Goal: Information Seeking & Learning: Learn about a topic

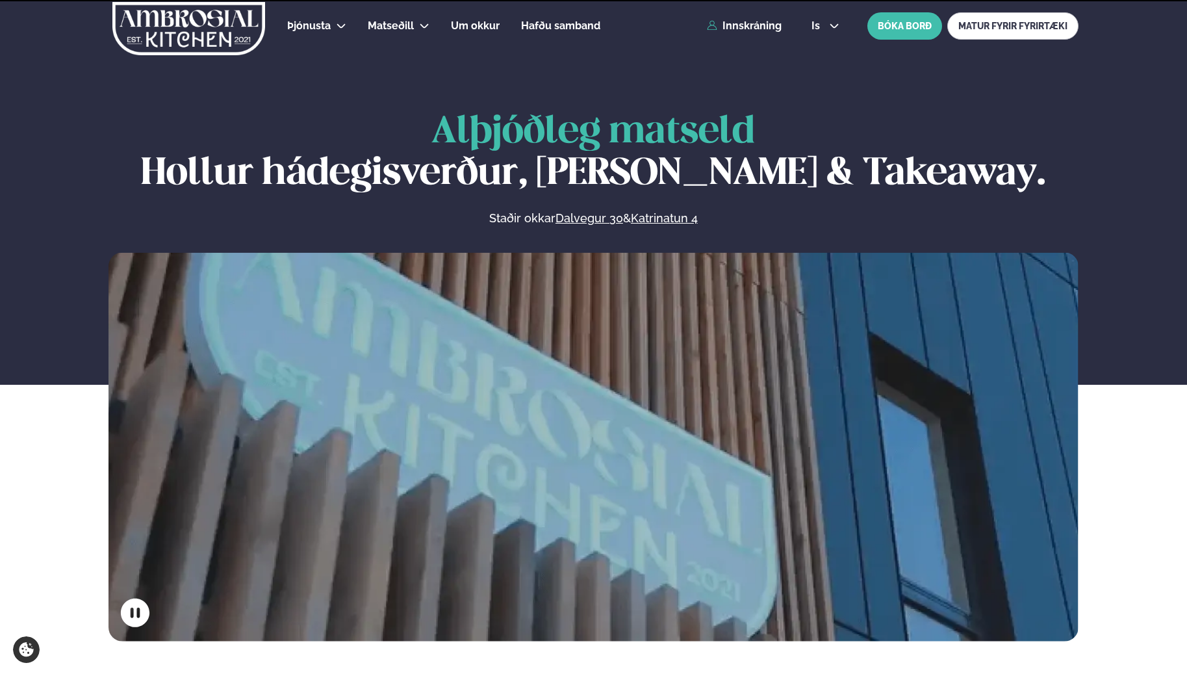
scroll to position [520, 0]
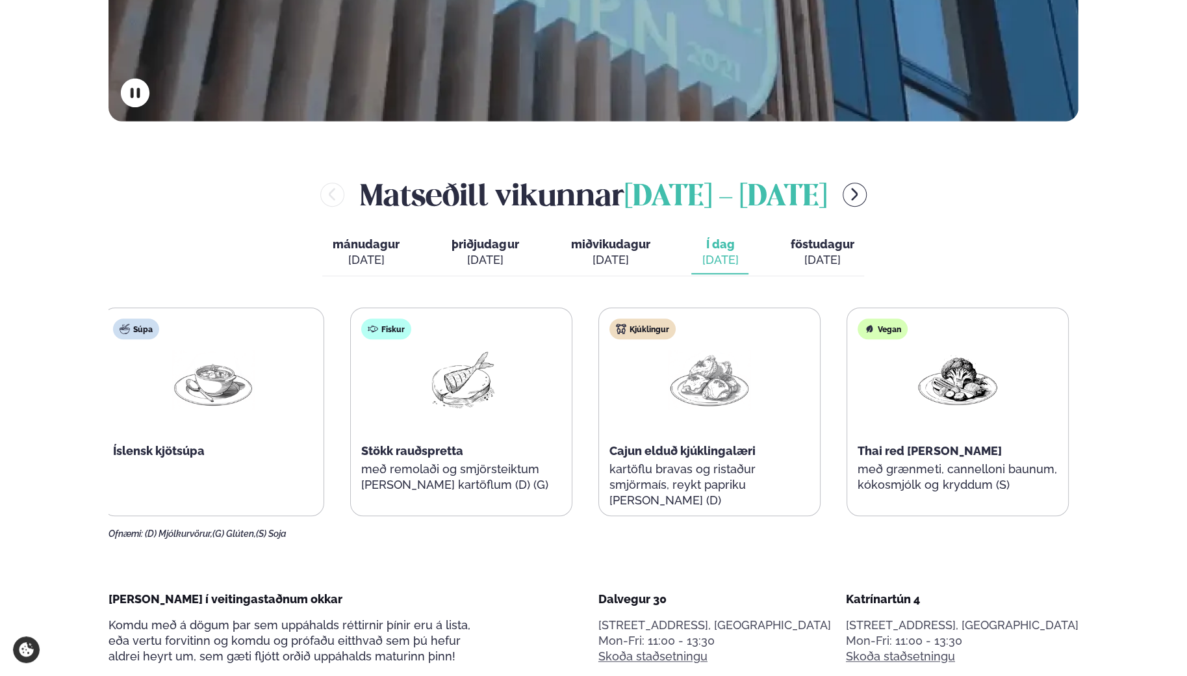
click at [779, 486] on p "kartöflu bravas og ristaður smjörmaís, reykt papriku [PERSON_NAME] (D)" at bounding box center [709, 484] width 200 height 47
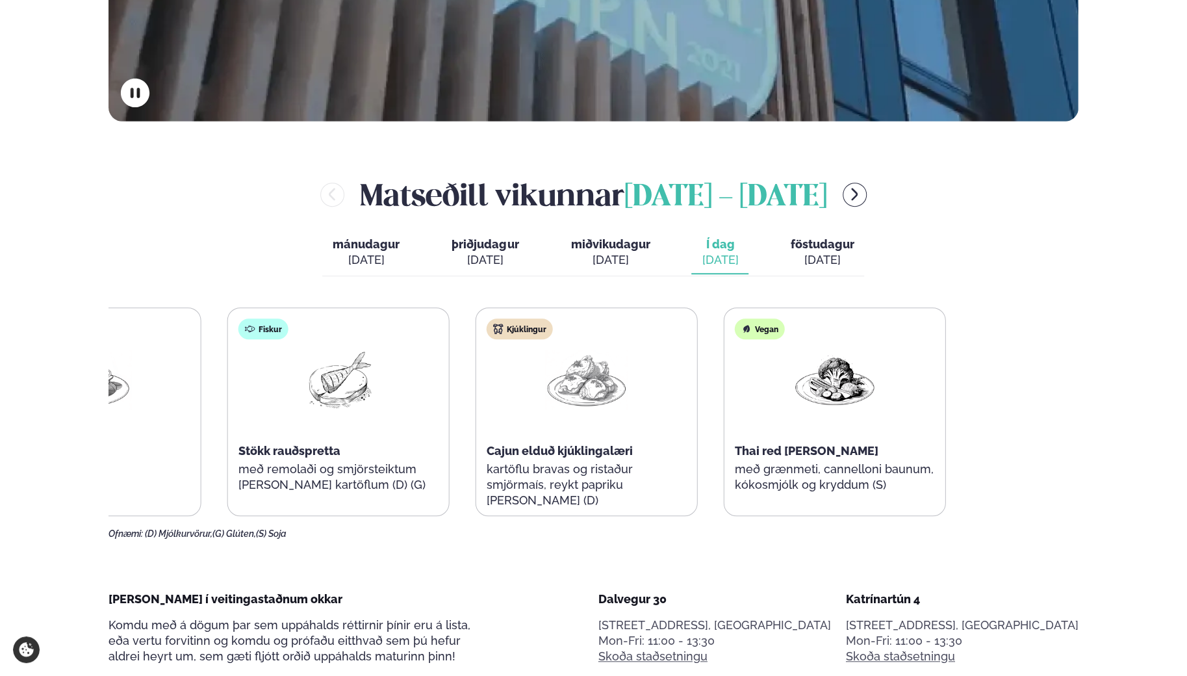
click at [491, 405] on div "Súpa Íslensk kjötsúpa Fiskur Stökk rauðspretta með remolaði og smjörsteiktum [P…" at bounding box center [462, 411] width 967 height 209
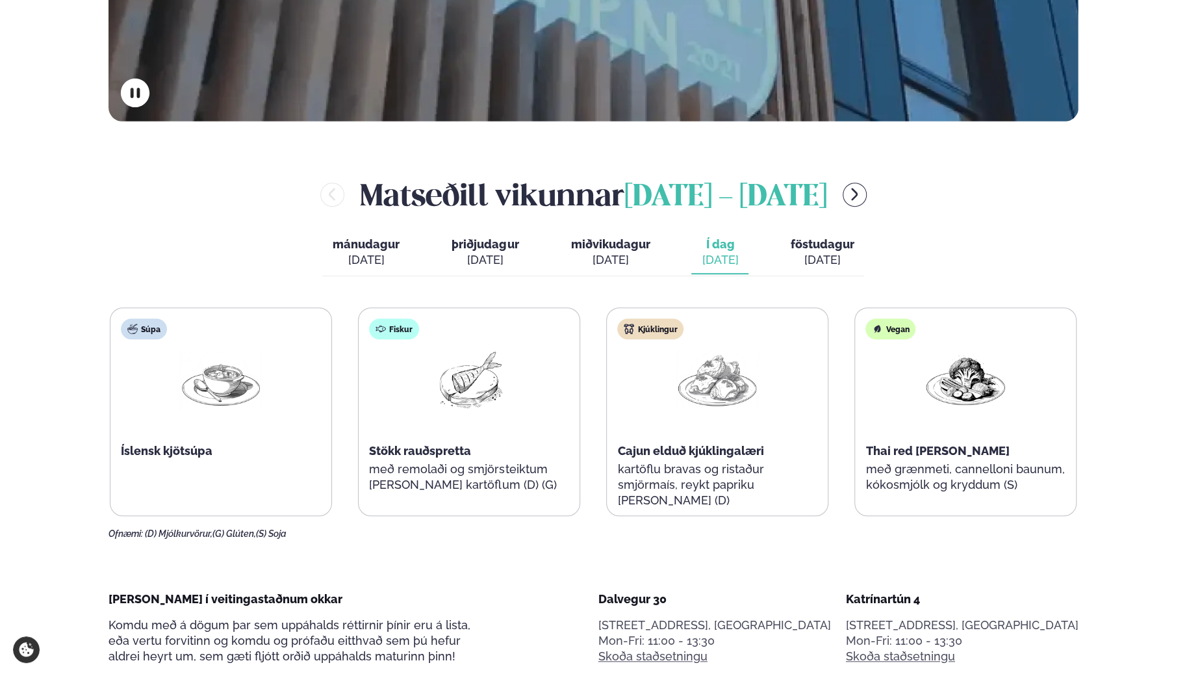
click at [829, 253] on div "[DATE]" at bounding box center [822, 260] width 64 height 16
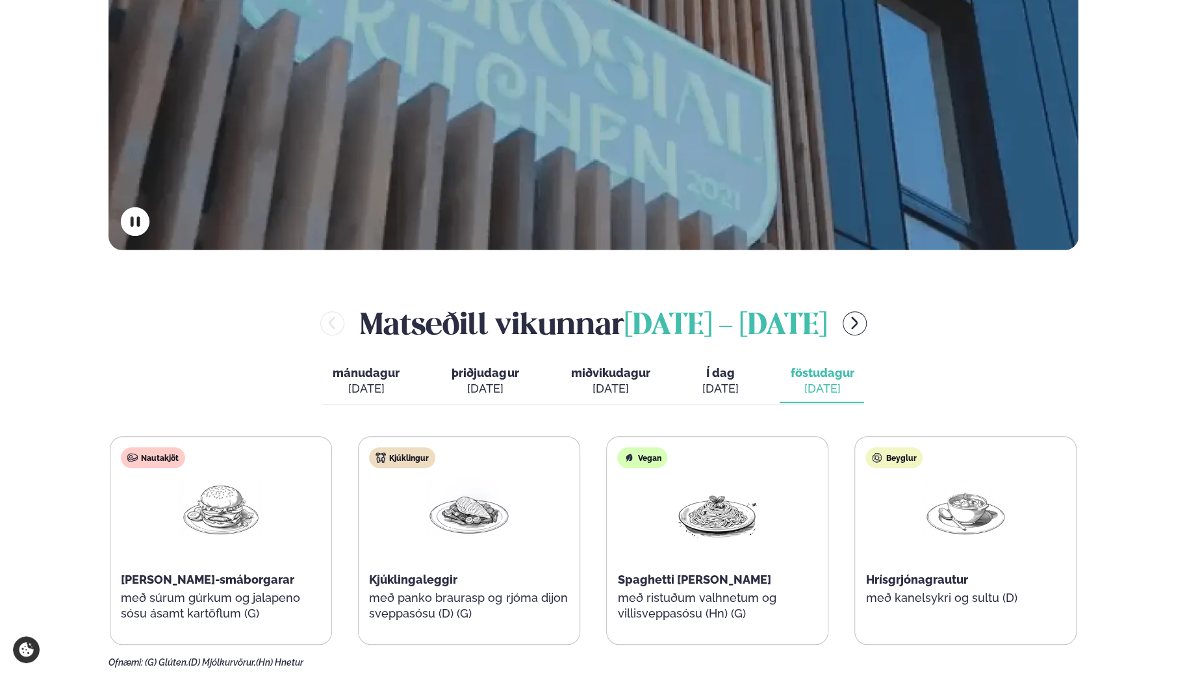
scroll to position [390, 0]
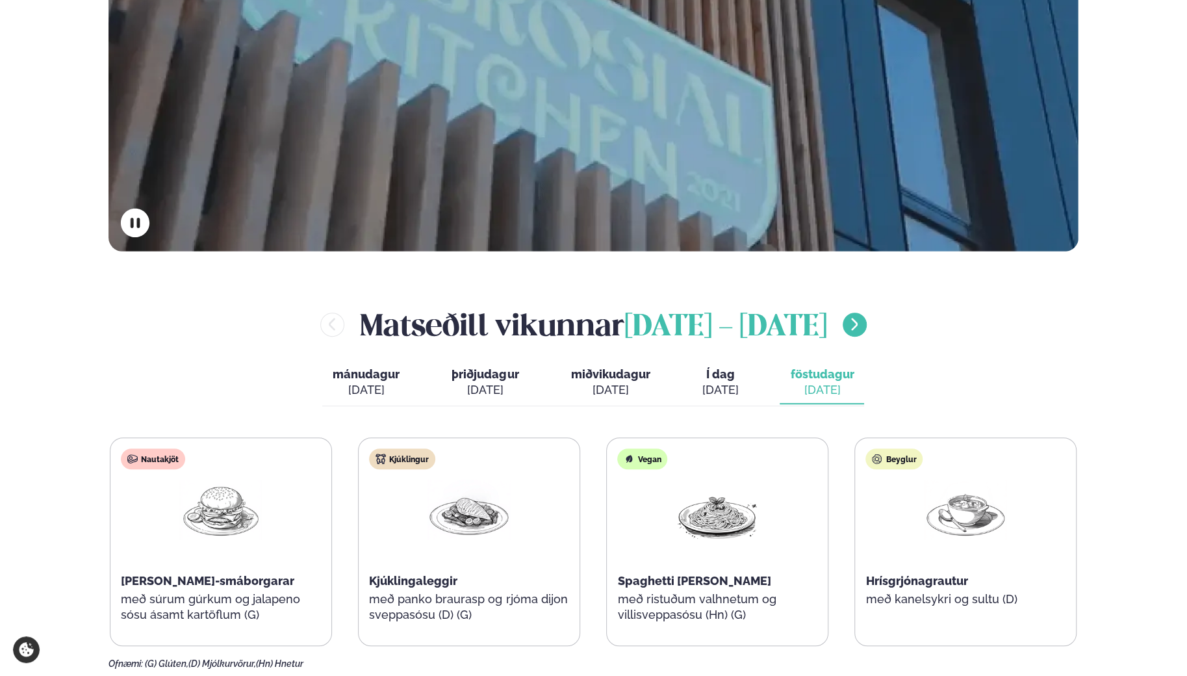
click at [852, 325] on icon "menu-btn-right" at bounding box center [855, 324] width 6 height 12
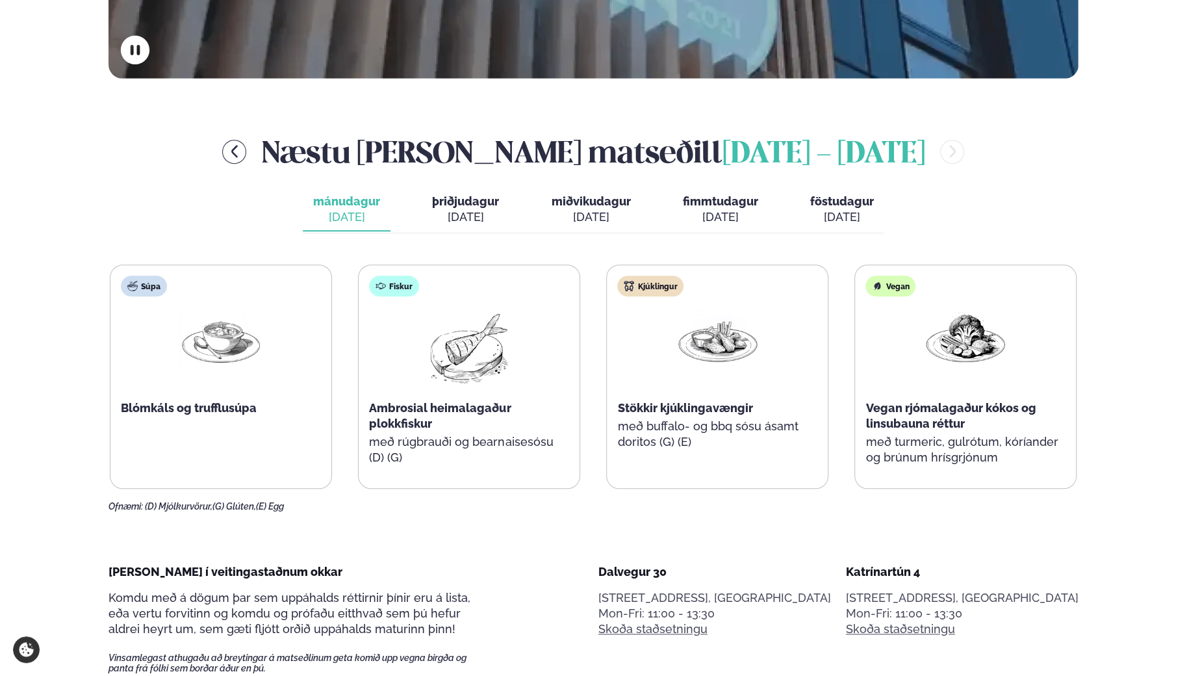
scroll to position [585, 0]
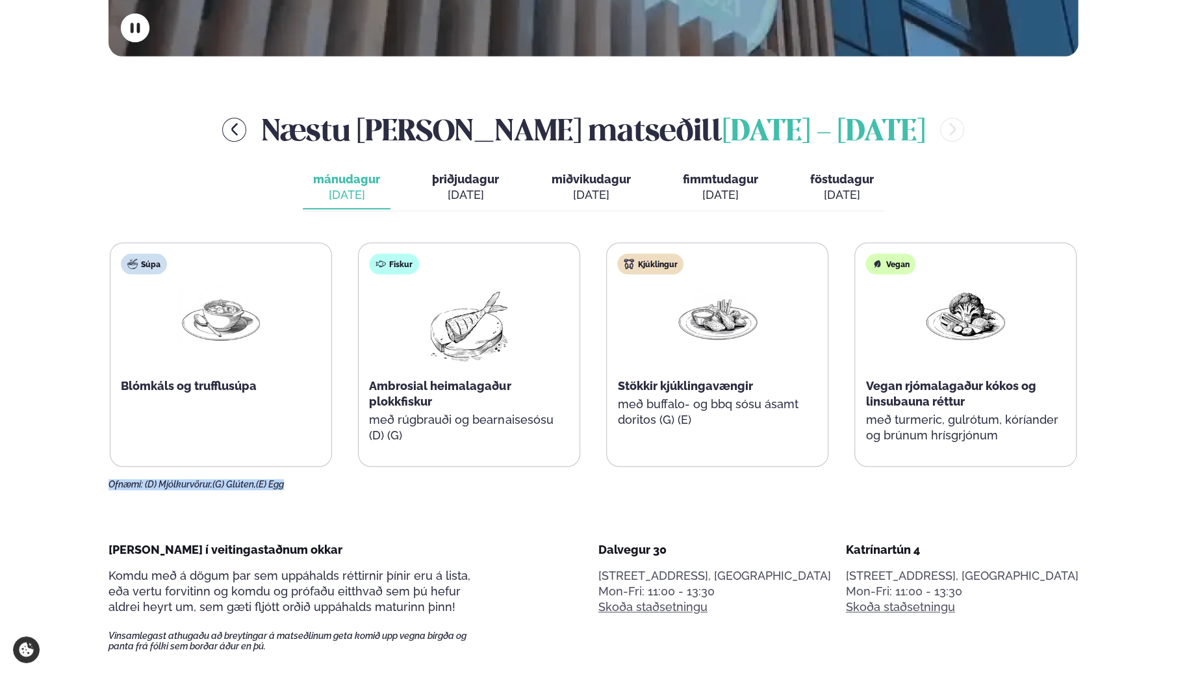
drag, startPoint x: 107, startPoint y: 483, endPoint x: 338, endPoint y: 479, distance: 231.9
drag, startPoint x: 268, startPoint y: 485, endPoint x: 75, endPoint y: 494, distance: 193.1
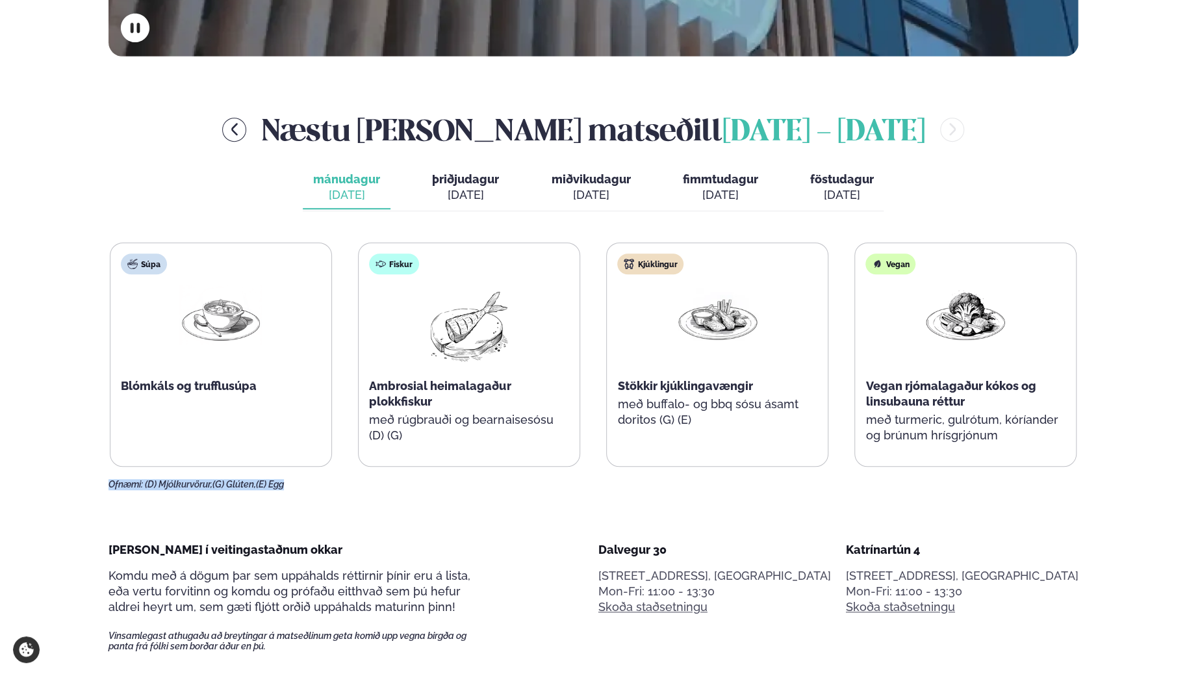
click at [468, 180] on span "þriðjudagur" at bounding box center [465, 179] width 67 height 14
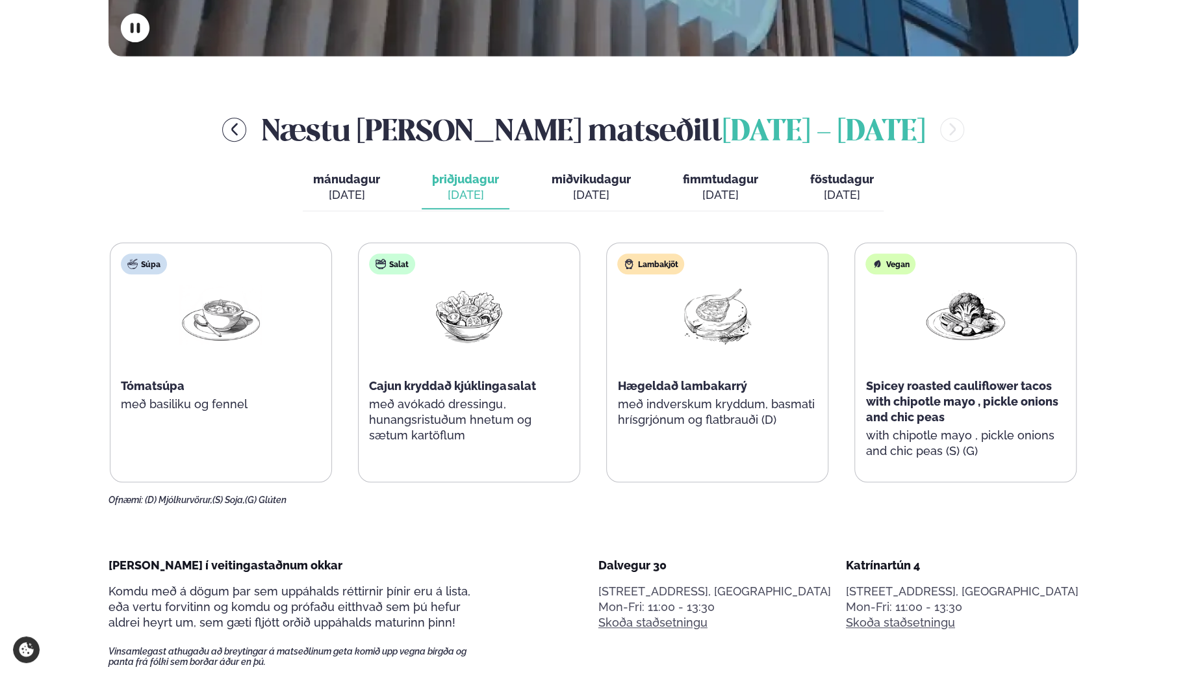
click at [835, 180] on span "föstudagur" at bounding box center [841, 179] width 64 height 14
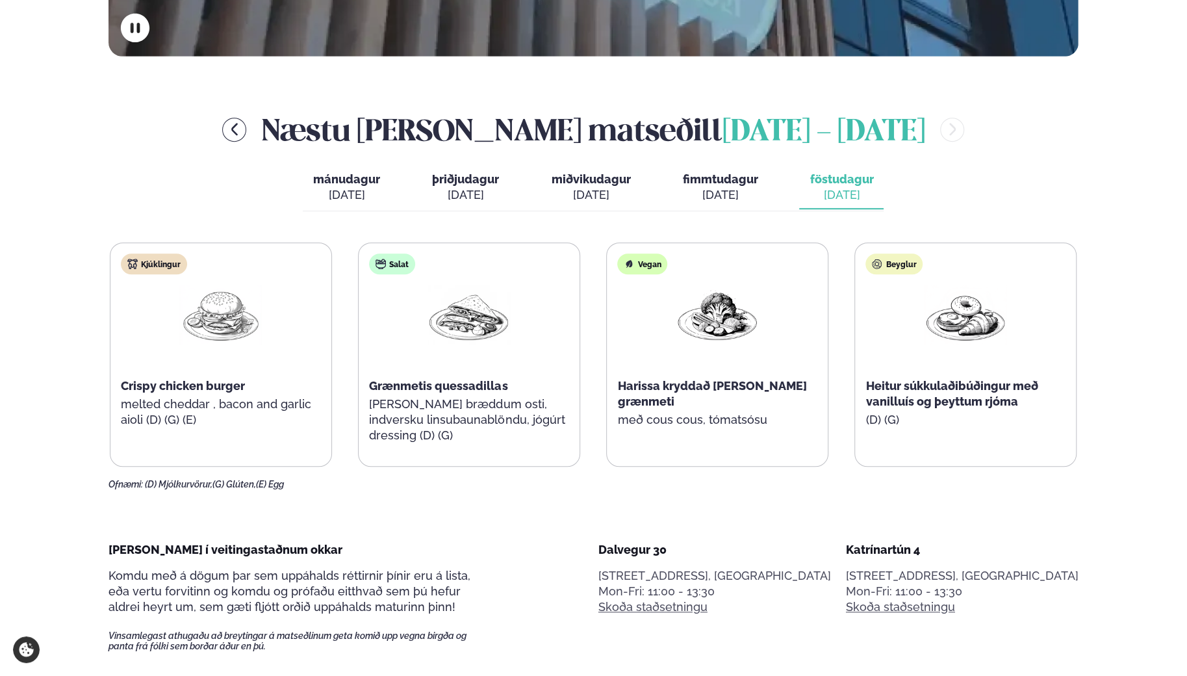
click at [711, 184] on span "fimmtudagur" at bounding box center [719, 179] width 75 height 14
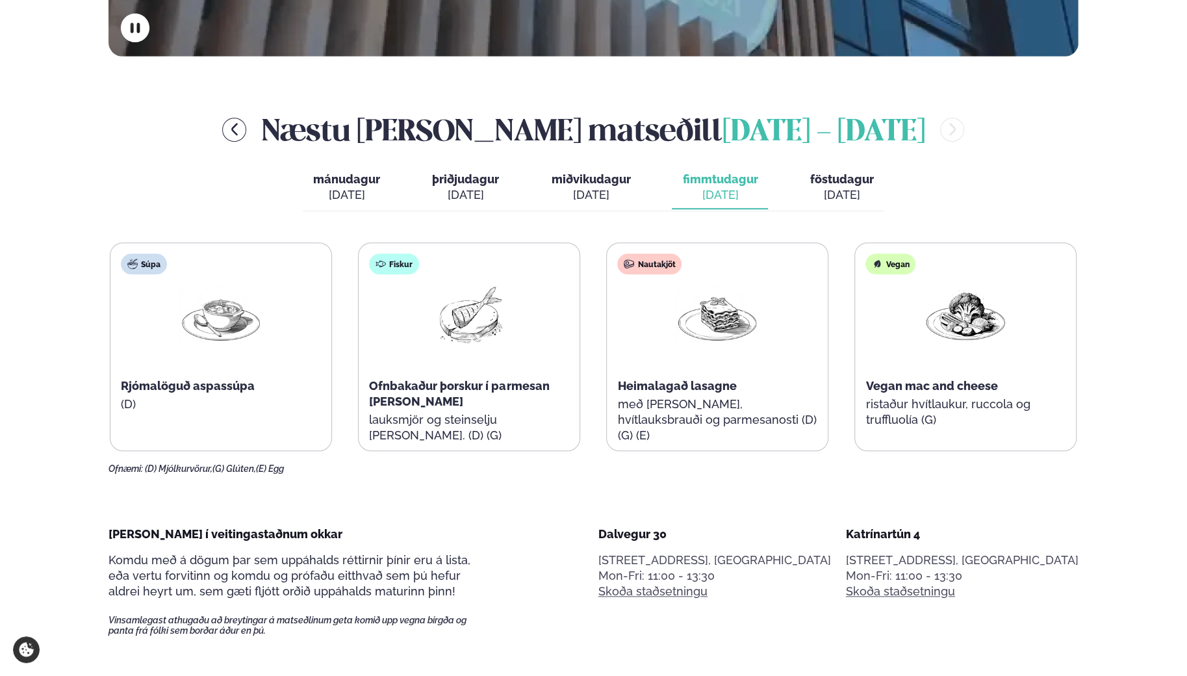
click at [590, 188] on div "[DATE]" at bounding box center [590, 195] width 79 height 16
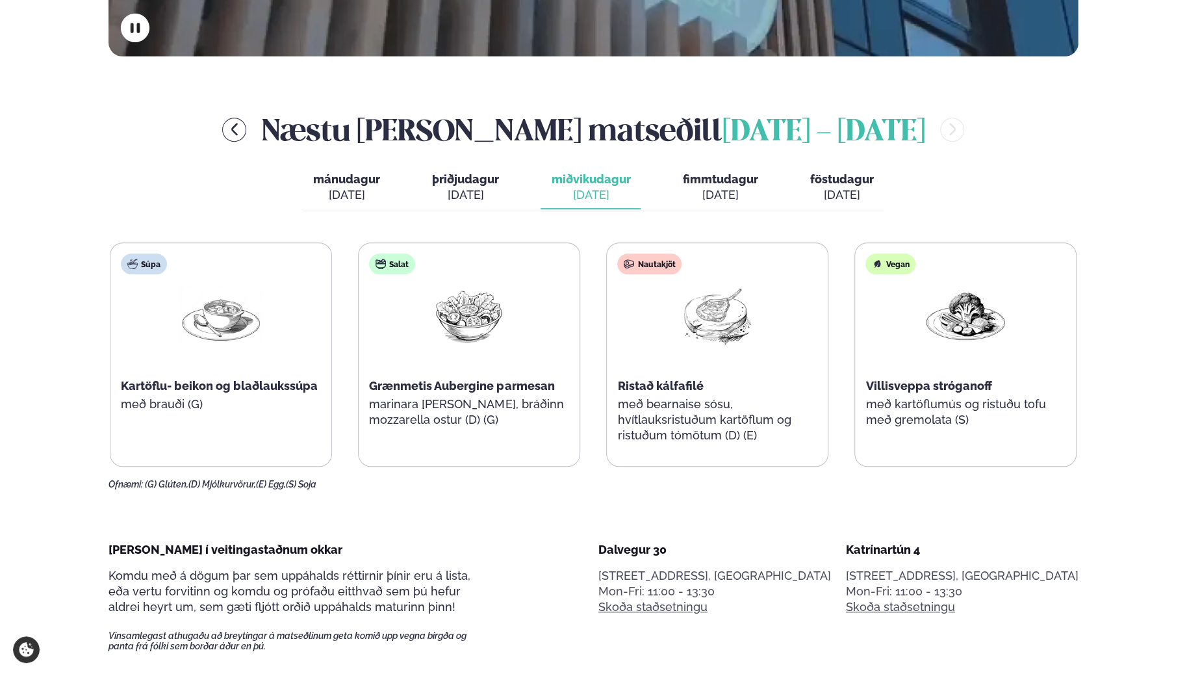
click at [459, 196] on div "[DATE]" at bounding box center [465, 195] width 67 height 16
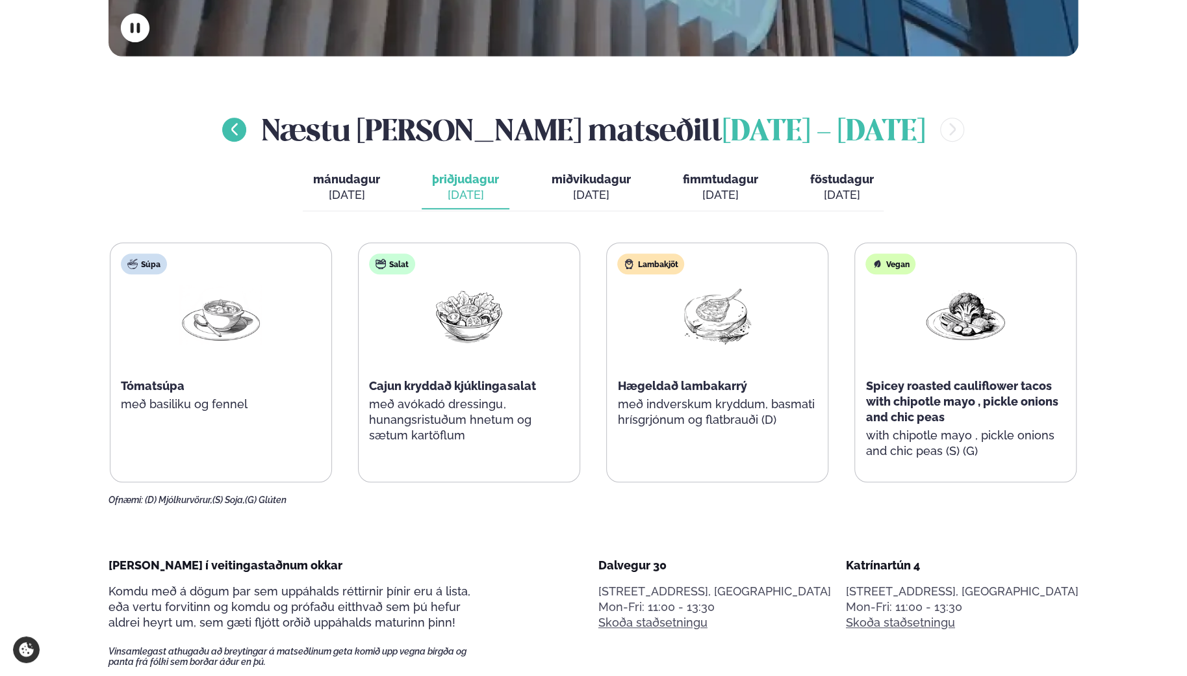
click at [238, 129] on icon "menu-btn-left" at bounding box center [234, 129] width 6 height 12
